Goal: Task Accomplishment & Management: Manage account settings

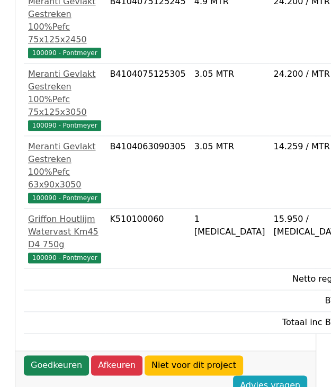
scroll to position [423, 0]
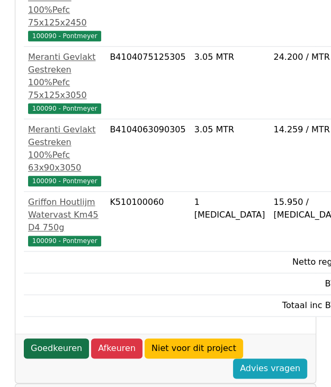
click at [51, 338] on link "Goedkeuren" at bounding box center [56, 348] width 65 height 20
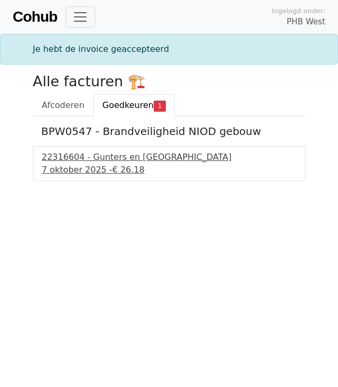
click at [81, 164] on div "7 oktober 2025 - € 26.18" at bounding box center [169, 169] width 255 height 13
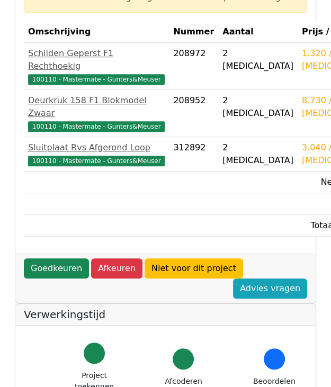
scroll to position [212, 0]
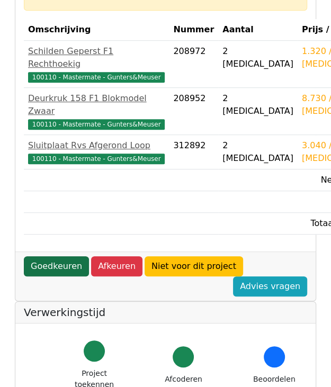
click at [52, 276] on link "Goedkeuren" at bounding box center [56, 266] width 65 height 20
